Goal: Task Accomplishment & Management: Use online tool/utility

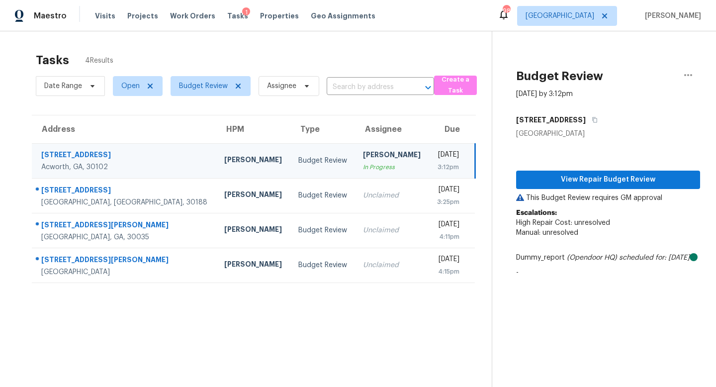
click at [290, 164] on td "Budget Review" at bounding box center [322, 160] width 65 height 35
click at [614, 179] on span "View Repair Budget Review" at bounding box center [608, 179] width 168 height 12
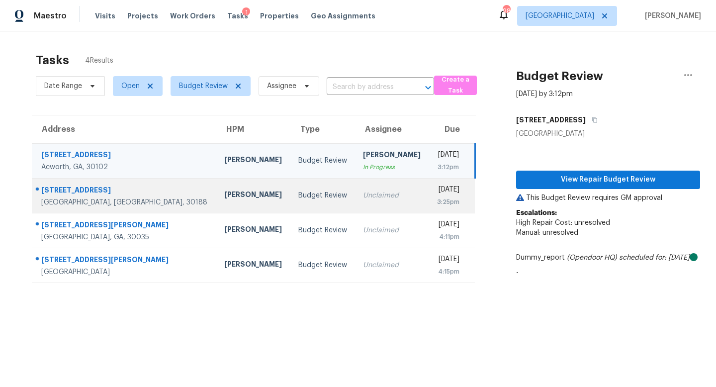
click at [290, 202] on td "Budget Review" at bounding box center [322, 195] width 65 height 35
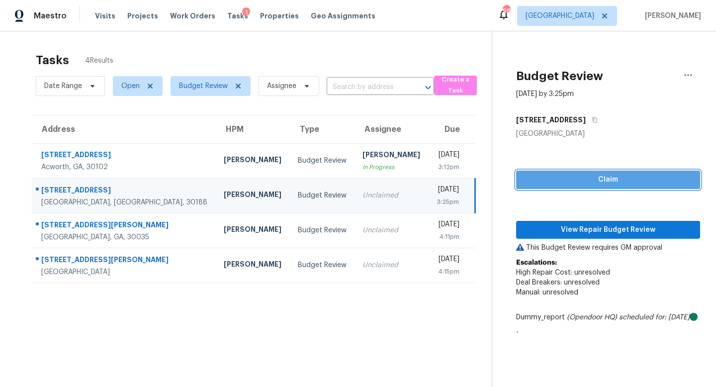
click at [612, 171] on button "Claim" at bounding box center [608, 179] width 184 height 18
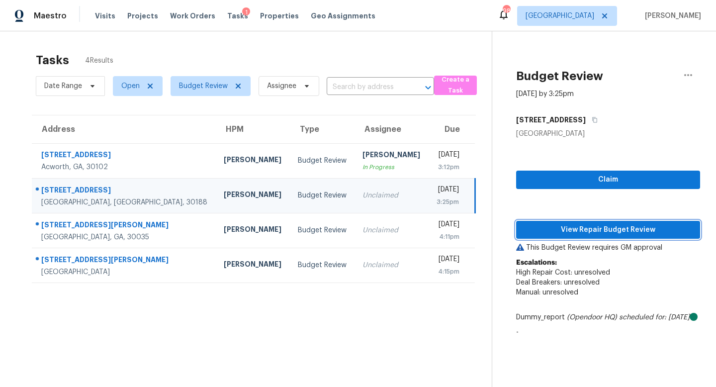
click at [601, 230] on span "View Repair Budget Review" at bounding box center [608, 230] width 168 height 12
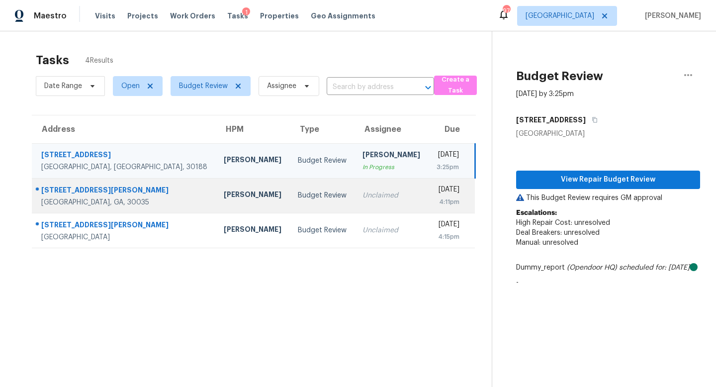
click at [298, 190] on div "Budget Review" at bounding box center [322, 195] width 49 height 10
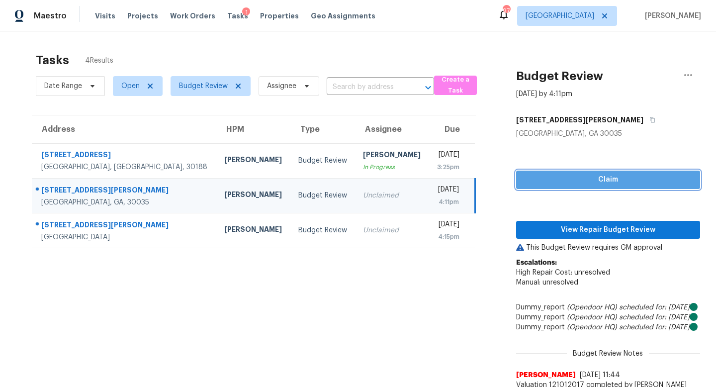
click at [566, 174] on span "Claim" at bounding box center [608, 179] width 168 height 12
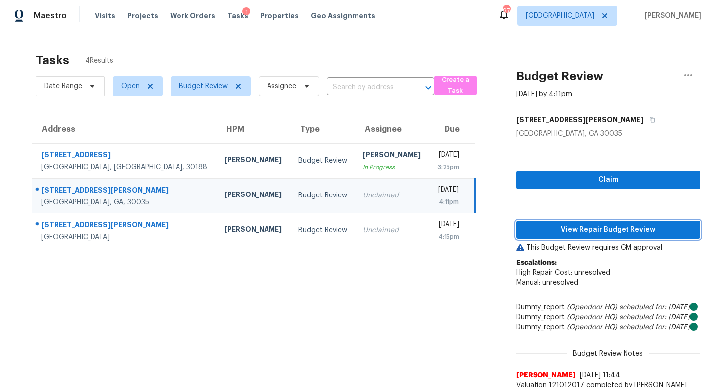
click at [566, 224] on span "View Repair Budget Review" at bounding box center [608, 230] width 168 height 12
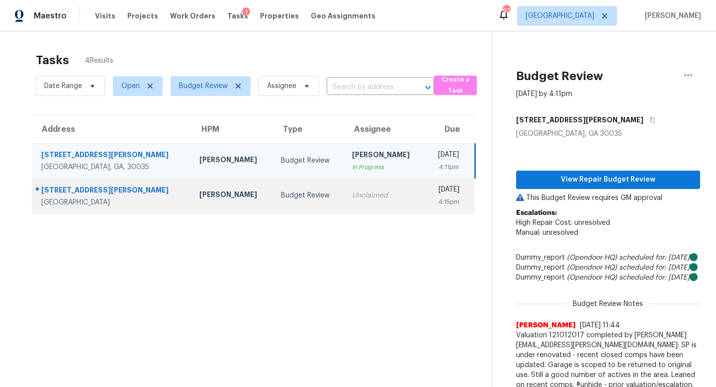
click at [352, 192] on div "Unclaimed" at bounding box center [384, 195] width 65 height 10
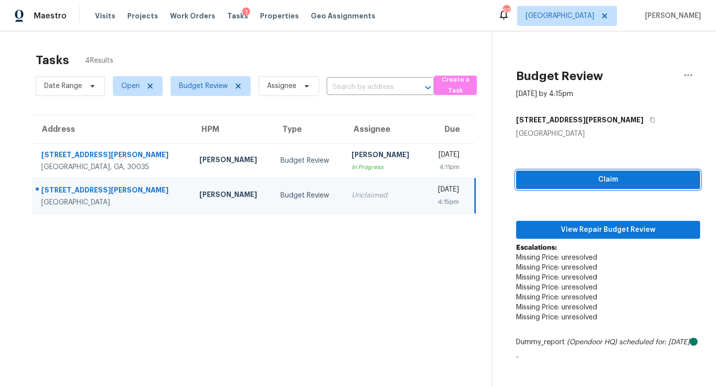
click at [554, 182] on span "Claim" at bounding box center [608, 179] width 168 height 12
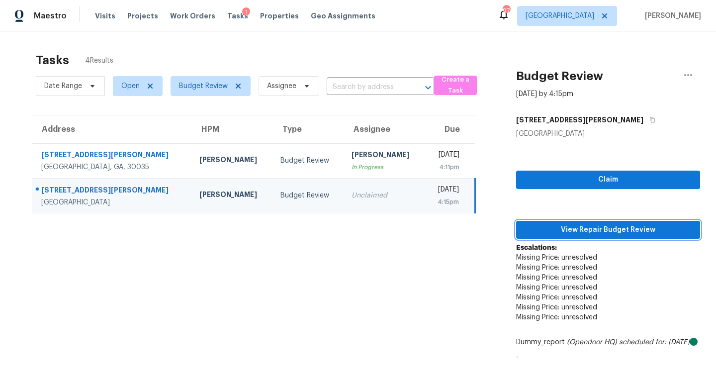
click at [555, 224] on span "View Repair Budget Review" at bounding box center [608, 230] width 168 height 12
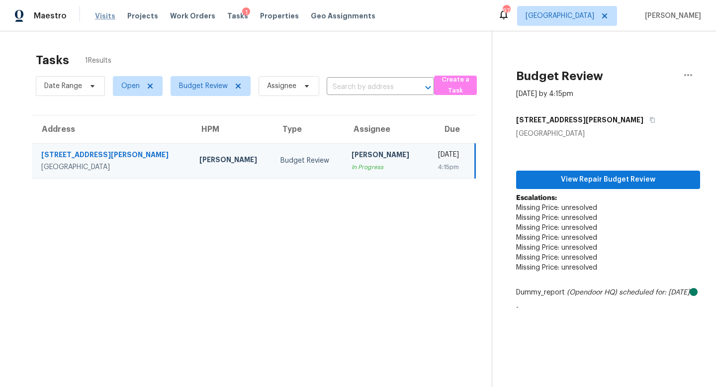
click at [101, 20] on span "Visits" at bounding box center [105, 16] width 20 height 10
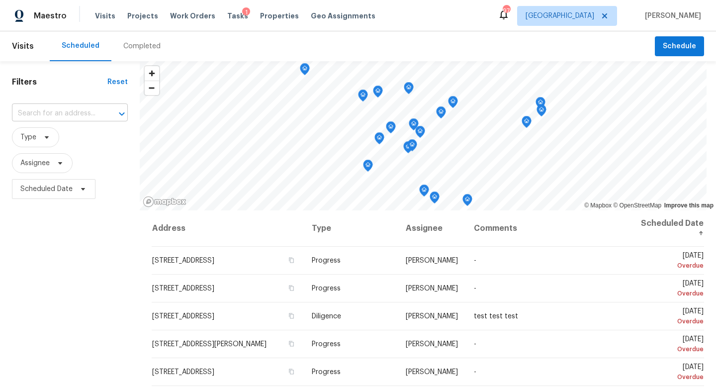
click at [71, 113] on input "text" at bounding box center [56, 113] width 88 height 15
type input "1819 rose"
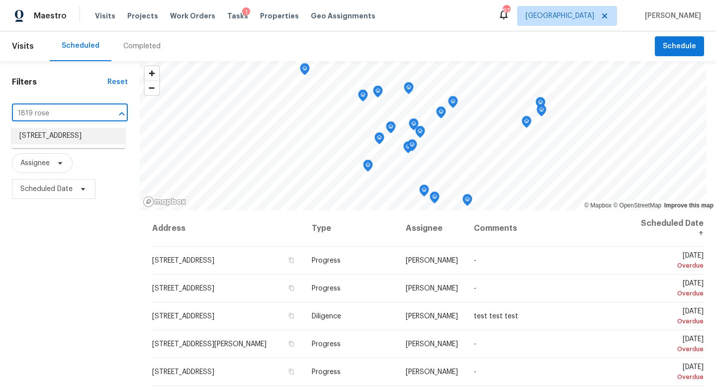
click at [72, 138] on li "[STREET_ADDRESS]" at bounding box center [68, 136] width 114 height 16
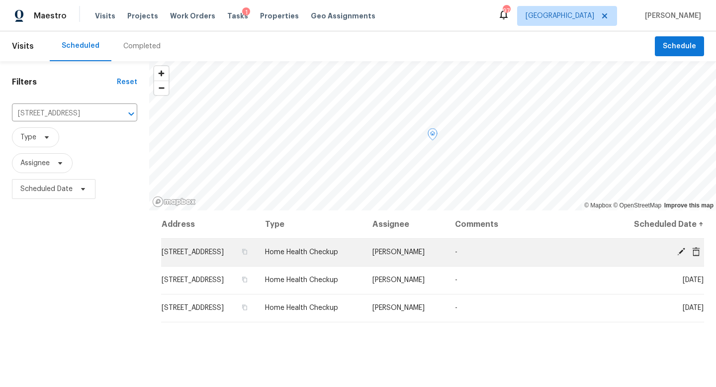
click at [680, 252] on icon at bounding box center [681, 251] width 8 height 8
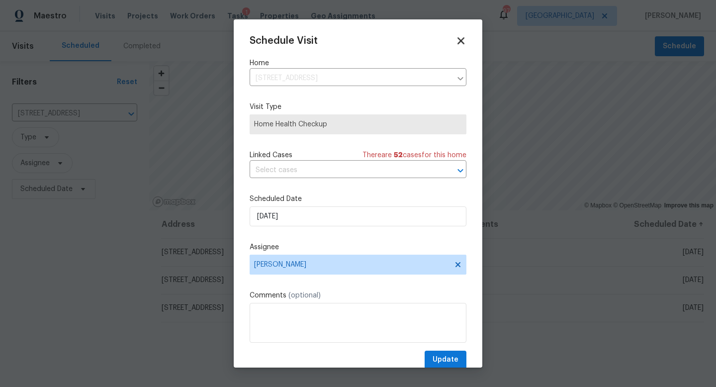
click at [462, 42] on icon at bounding box center [460, 40] width 7 height 7
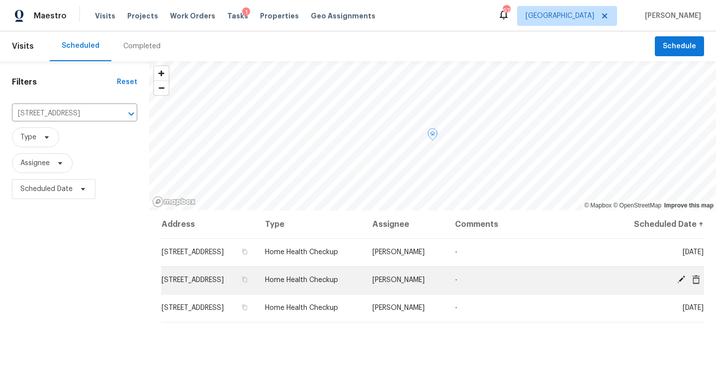
click at [698, 279] on icon at bounding box center [696, 278] width 8 height 9
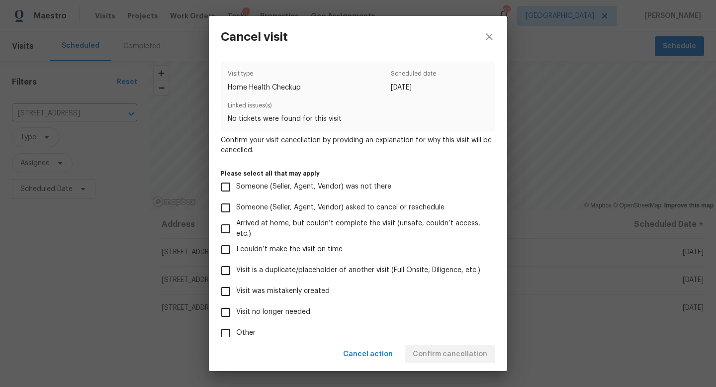
scroll to position [59, 0]
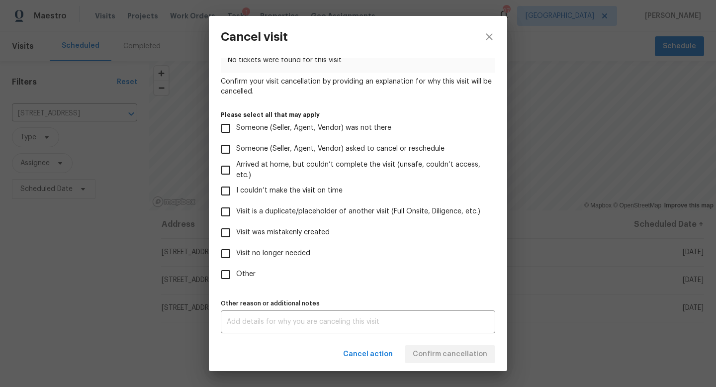
click at [286, 252] on span "Visit no longer needed" at bounding box center [273, 253] width 74 height 10
click at [236, 252] on input "Visit no longer needed" at bounding box center [225, 253] width 21 height 21
checkbox input "true"
click at [279, 325] on div "x Other reason or additional notes" at bounding box center [358, 321] width 274 height 23
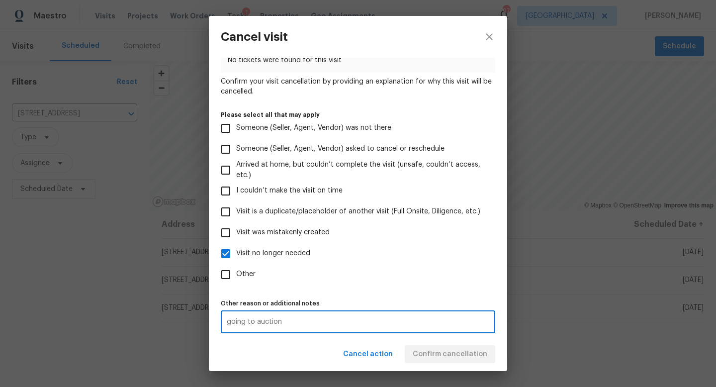
type textarea "going to auction"
click at [389, 308] on div "Other reason or additional notes going to auction x Other reason or additional …" at bounding box center [358, 314] width 274 height 37
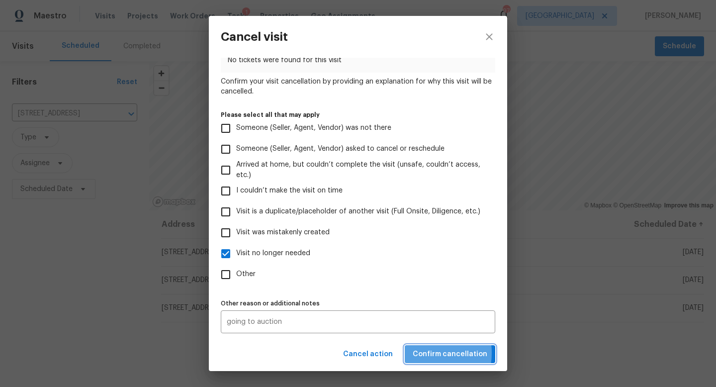
click at [423, 352] on span "Confirm cancellation" at bounding box center [449, 354] width 75 height 12
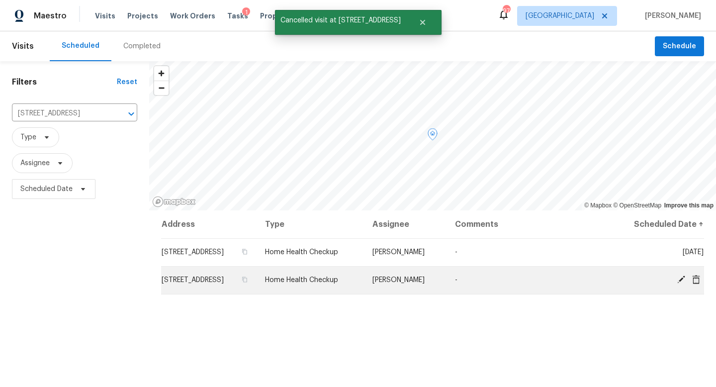
click at [683, 276] on icon at bounding box center [681, 279] width 8 height 8
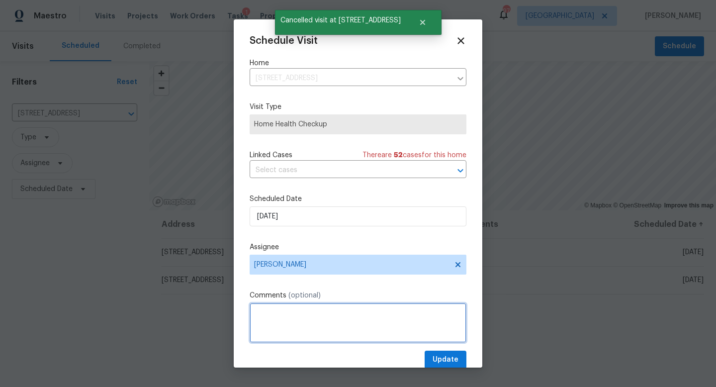
click at [304, 316] on textarea at bounding box center [357, 323] width 217 height 40
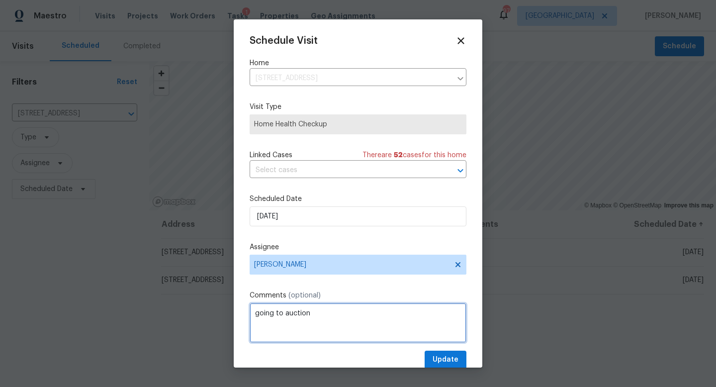
type textarea "going to auction"
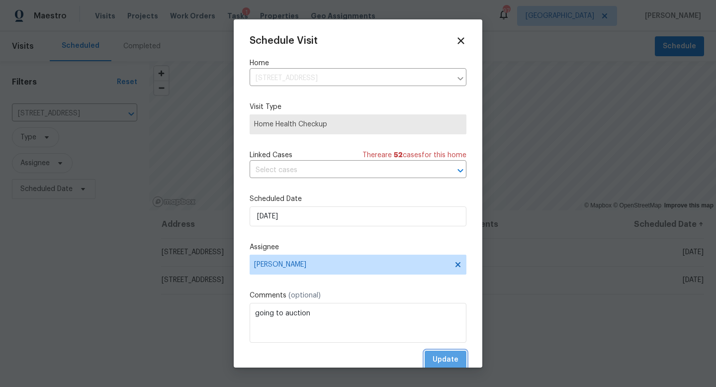
click at [443, 357] on span "Update" at bounding box center [445, 359] width 26 height 12
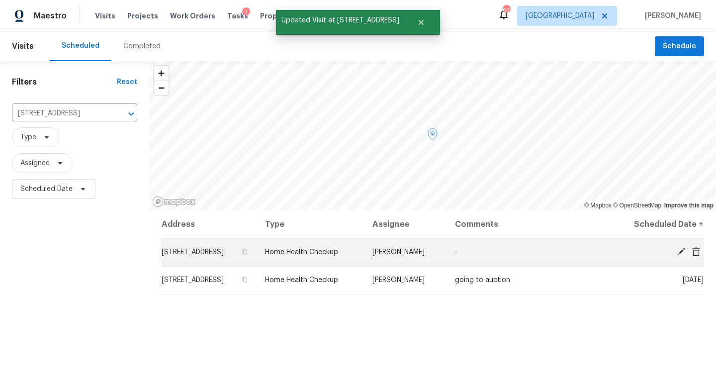
click at [257, 246] on td "[STREET_ADDRESS]" at bounding box center [209, 252] width 96 height 28
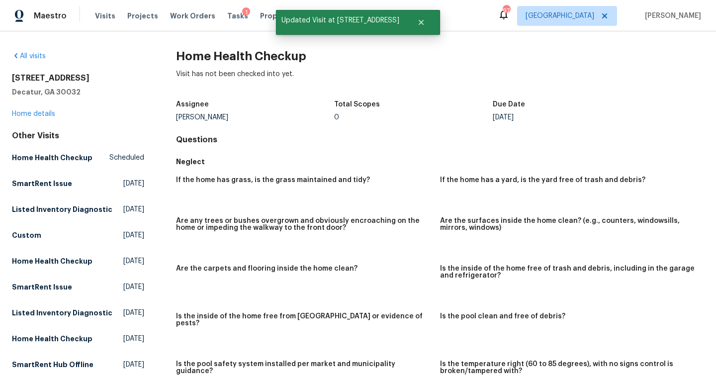
click at [40, 105] on div "[STREET_ADDRESS] Home details" at bounding box center [78, 96] width 132 height 46
click at [37, 113] on link "Home details" at bounding box center [33, 113] width 43 height 7
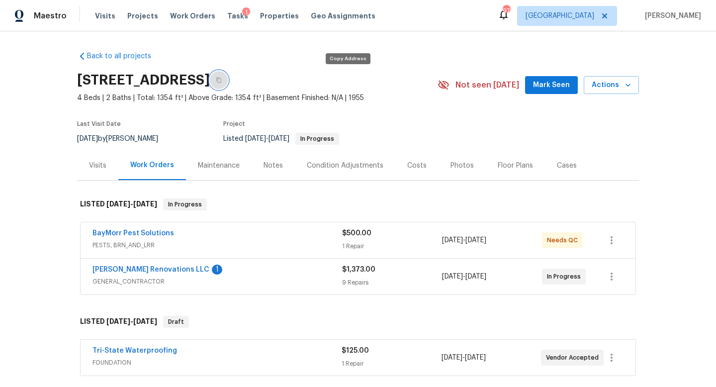
click at [222, 81] on icon "button" at bounding box center [219, 80] width 6 height 6
click at [618, 82] on span "Actions" at bounding box center [610, 85] width 39 height 12
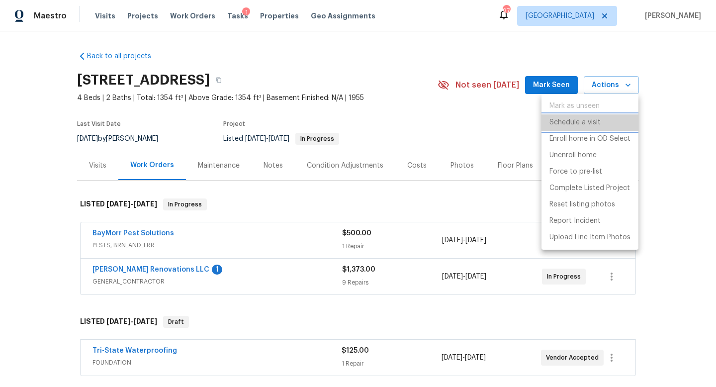
click at [575, 123] on p "Schedule a visit" at bounding box center [574, 122] width 51 height 10
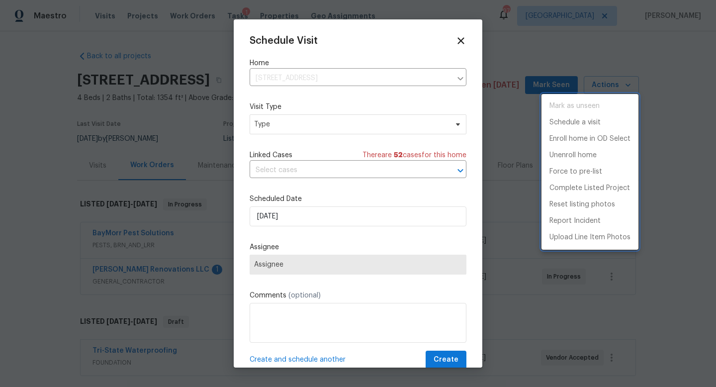
click at [274, 130] on div at bounding box center [358, 193] width 716 height 387
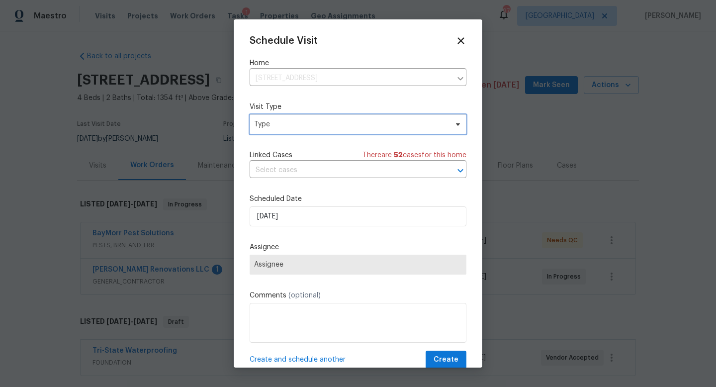
click at [276, 124] on span "Type" at bounding box center [350, 124] width 193 height 10
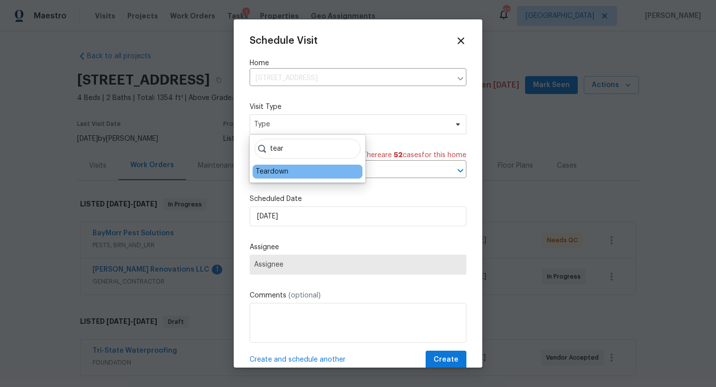
type input "tear"
click at [276, 170] on div "Teardown" at bounding box center [271, 171] width 33 height 10
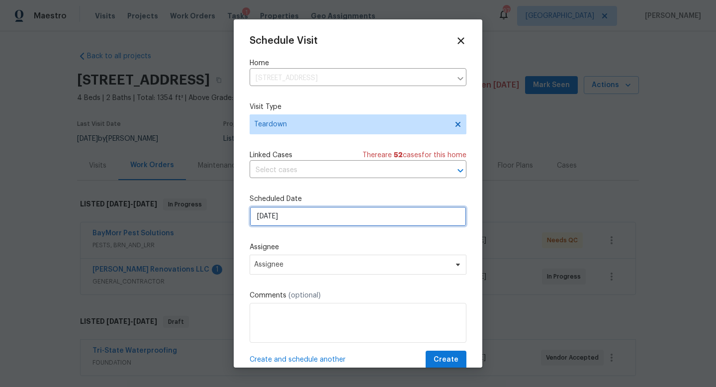
click at [290, 215] on input "[DATE]" at bounding box center [357, 216] width 217 height 20
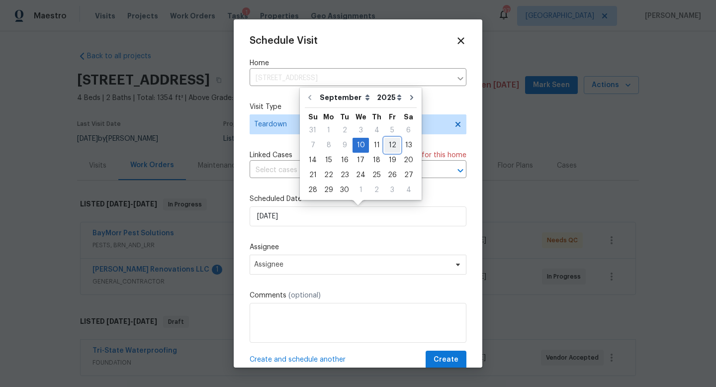
click at [393, 146] on div "12" at bounding box center [392, 145] width 16 height 14
type input "[DATE]"
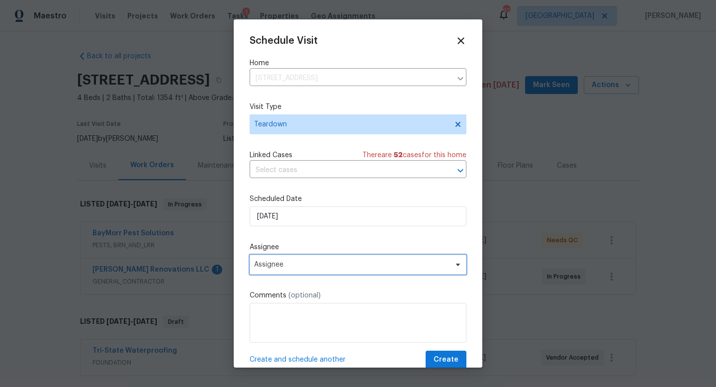
click at [292, 259] on span "Assignee" at bounding box center [357, 264] width 217 height 20
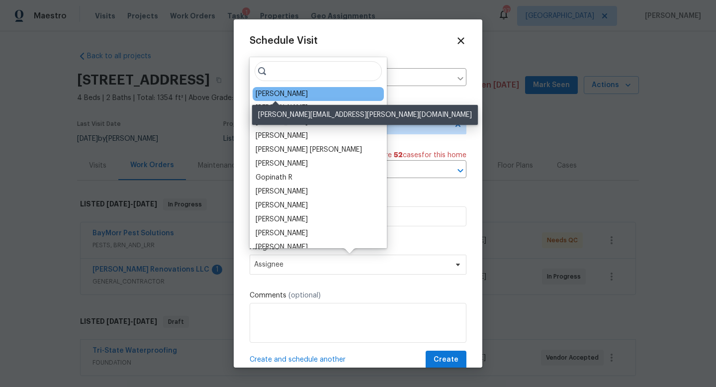
click at [284, 95] on div "[PERSON_NAME]" at bounding box center [281, 94] width 52 height 10
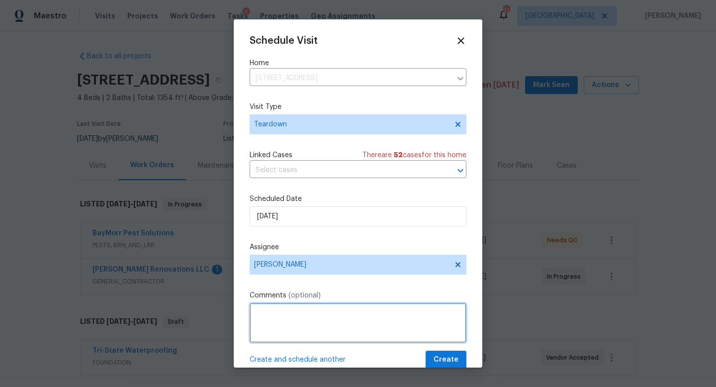
click at [271, 324] on textarea at bounding box center [357, 323] width 217 height 40
type textarea "Hi [PERSON_NAME]! This home is going to auction. Please perform a teardown."
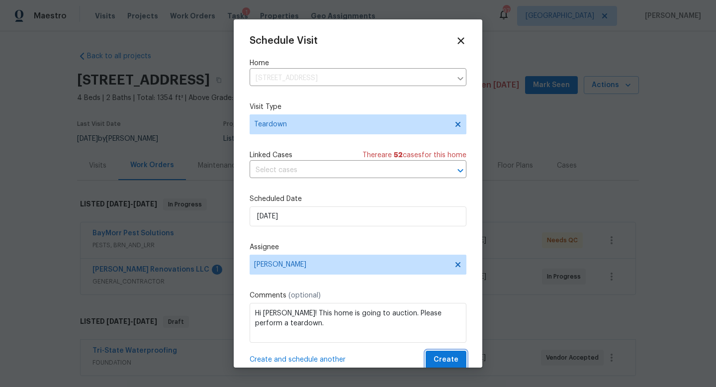
click at [446, 360] on span "Create" at bounding box center [445, 359] width 25 height 12
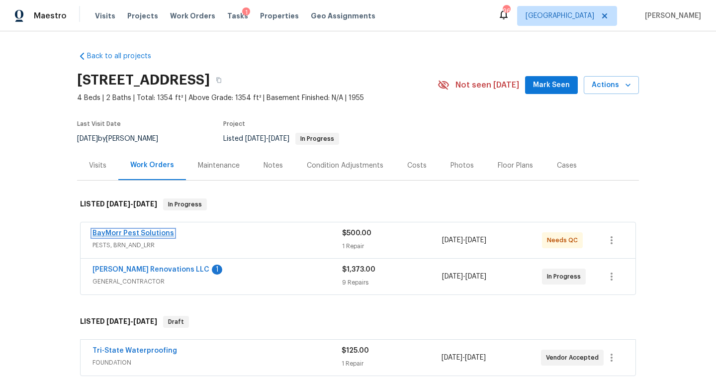
click at [140, 235] on link "BayMorr Pest Solutions" at bounding box center [132, 233] width 81 height 7
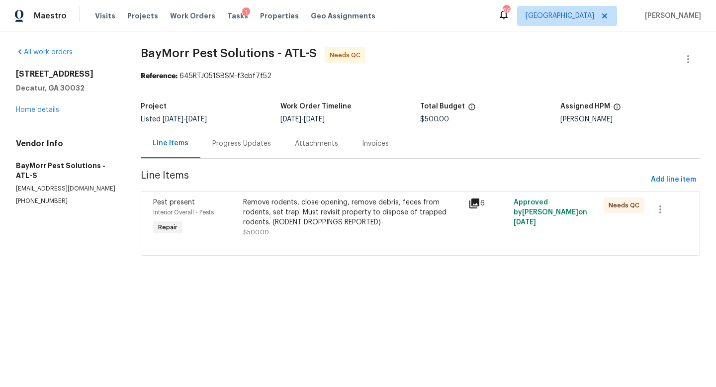
click at [244, 145] on div "Progress Updates" at bounding box center [241, 144] width 59 height 10
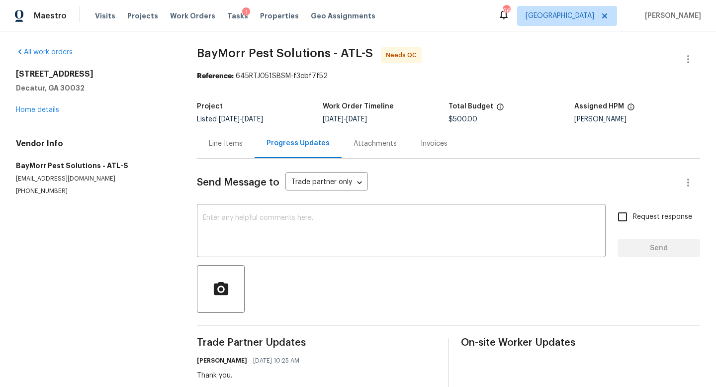
click at [208, 146] on div "Line Items" at bounding box center [226, 143] width 58 height 29
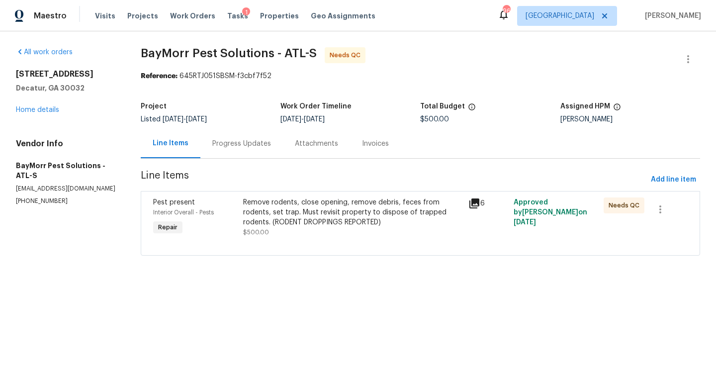
click at [309, 209] on div "Remove rodents, close opening, remove debris, feces from rodents, set trap. Mus…" at bounding box center [352, 212] width 219 height 30
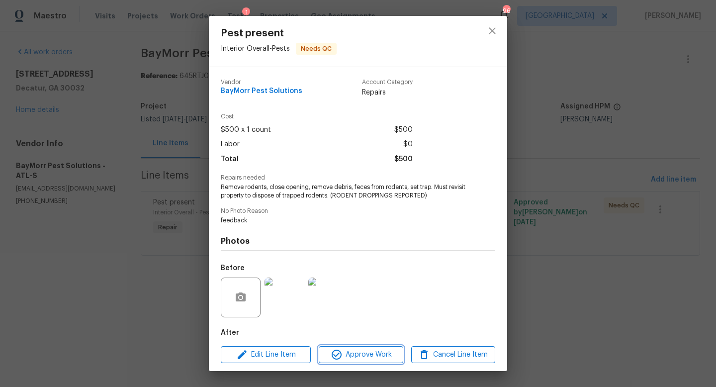
click at [366, 362] on button "Approve Work" at bounding box center [361, 354] width 84 height 17
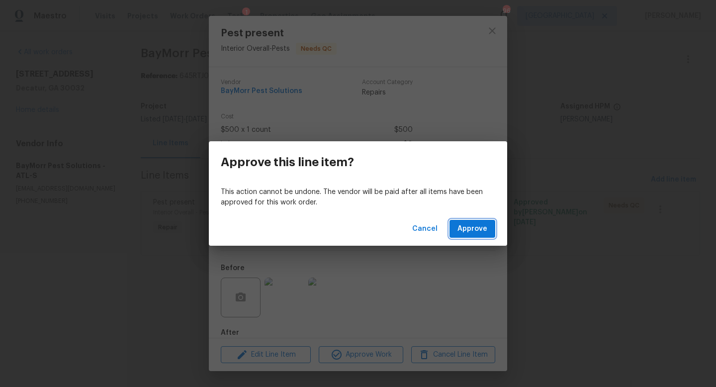
click at [483, 228] on span "Approve" at bounding box center [472, 229] width 30 height 12
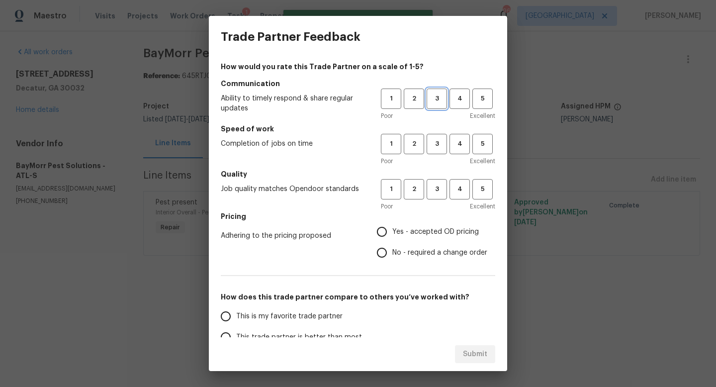
click at [440, 102] on span "3" at bounding box center [436, 98] width 18 height 11
click at [441, 139] on span "3" at bounding box center [436, 143] width 18 height 11
click at [438, 185] on span "3" at bounding box center [436, 188] width 18 height 11
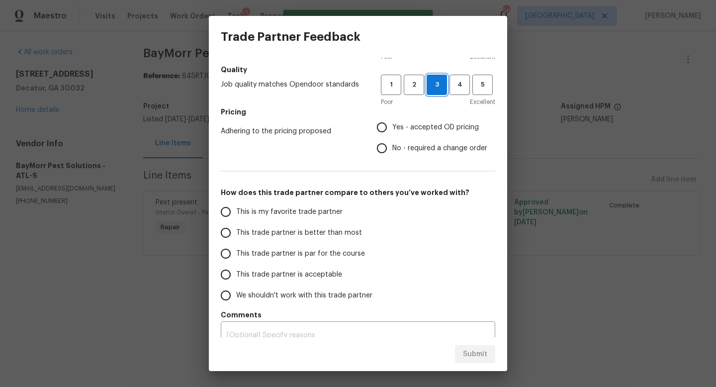
scroll to position [106, 0]
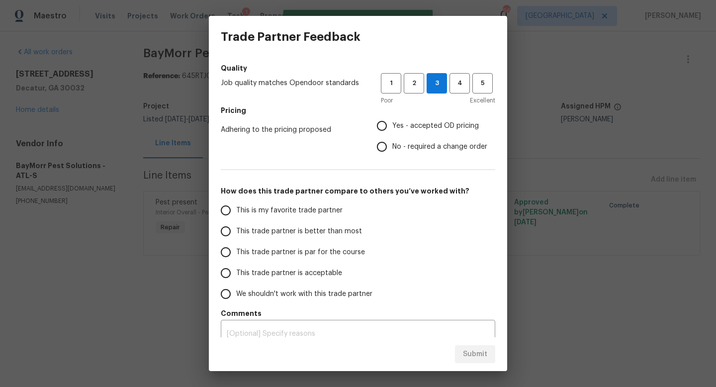
click at [350, 245] on label "This trade partner is par for the course" at bounding box center [293, 252] width 157 height 21
click at [236, 245] on input "This trade partner is par for the course" at bounding box center [225, 252] width 21 height 21
radio input "true"
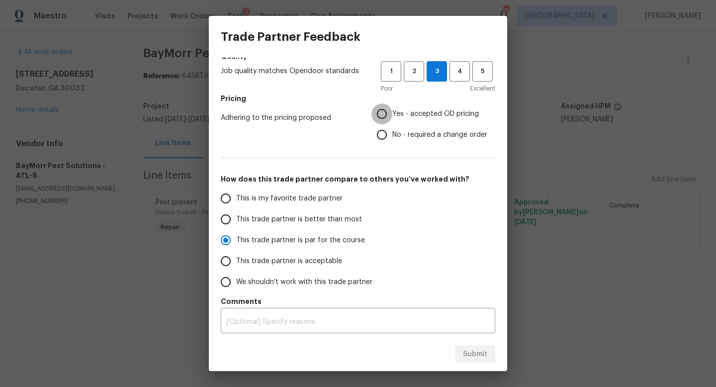
click at [381, 110] on input "Yes - accepted OD pricing" at bounding box center [381, 113] width 21 height 21
click at [465, 346] on button "Submit" at bounding box center [475, 354] width 40 height 18
radio input "false"
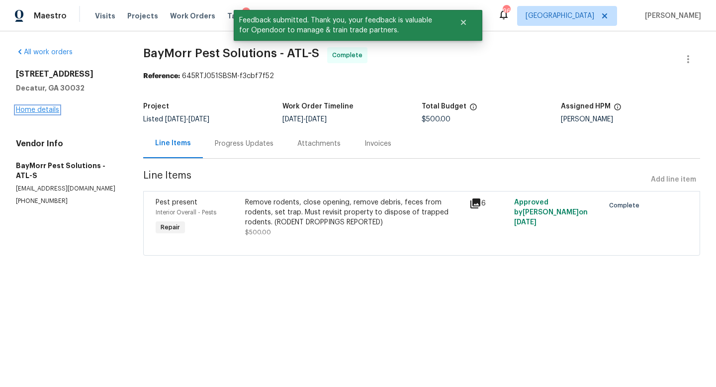
click at [48, 111] on link "Home details" at bounding box center [37, 109] width 43 height 7
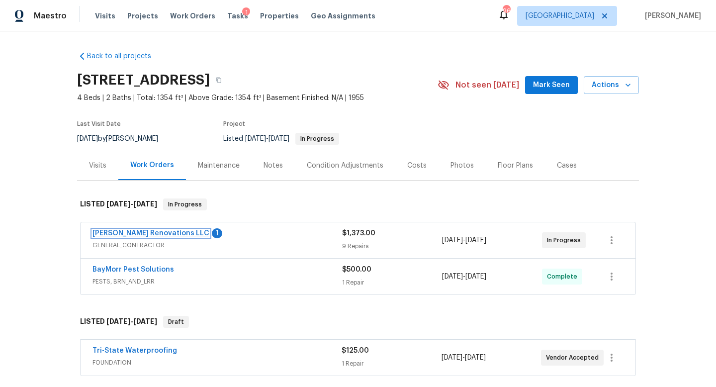
click at [163, 233] on link "[PERSON_NAME] Renovations LLC" at bounding box center [150, 233] width 117 height 7
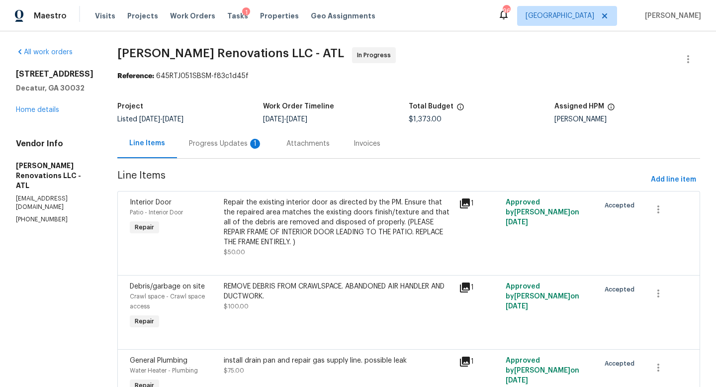
click at [229, 153] on div "Progress Updates 1" at bounding box center [225, 143] width 97 height 29
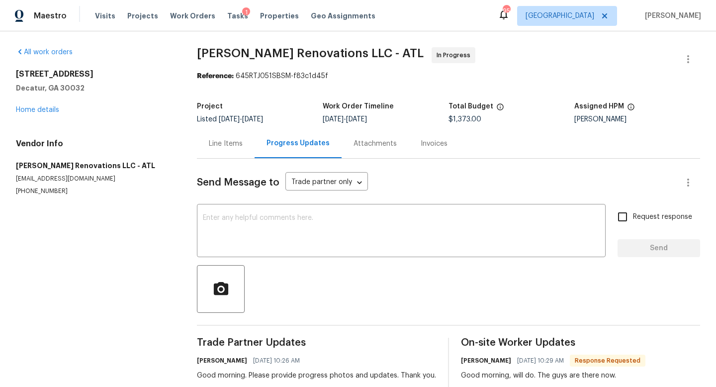
scroll to position [21, 0]
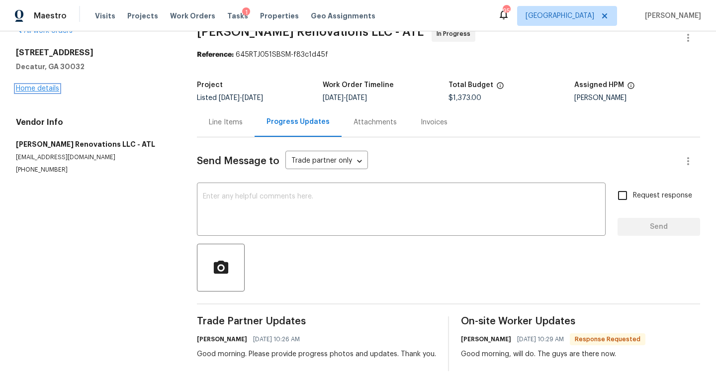
click at [46, 89] on link "Home details" at bounding box center [37, 88] width 43 height 7
